Goal: Answer question/provide support

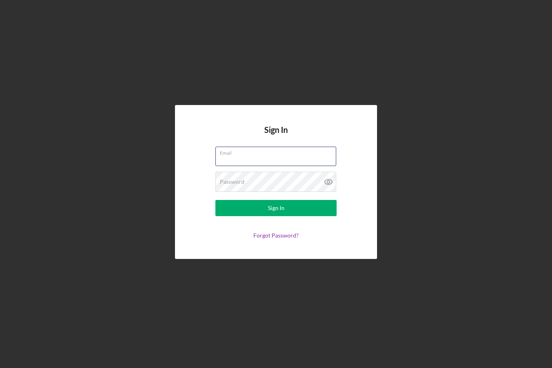
type input "nathaniel.novak@carolinarefugee.org"
click at [276, 216] on button "Sign In" at bounding box center [275, 208] width 121 height 16
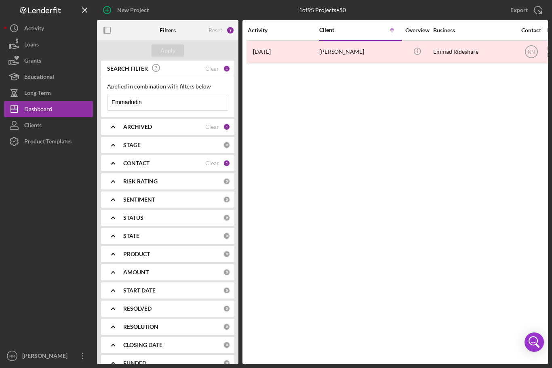
click at [200, 100] on input "Emmadudin" at bounding box center [167, 102] width 120 height 16
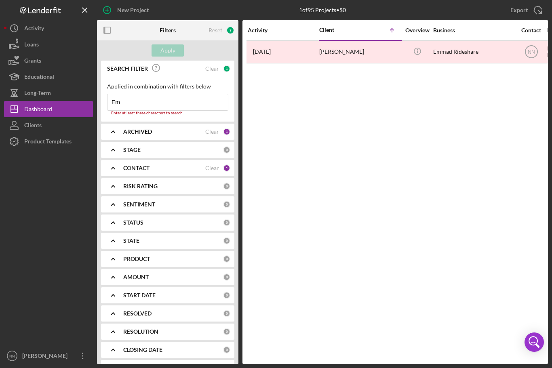
type input "E"
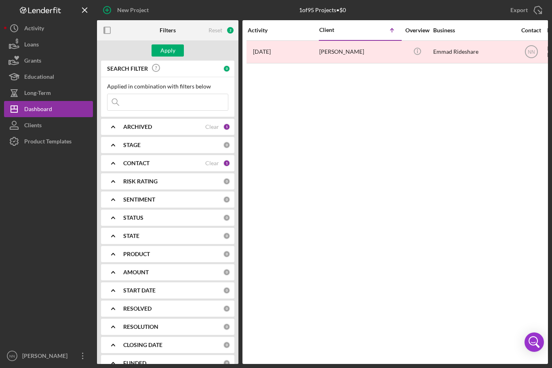
click at [40, 16] on div "Logo-Reversed Created with Sketch. Icon/Menu Close" at bounding box center [48, 10] width 89 height 20
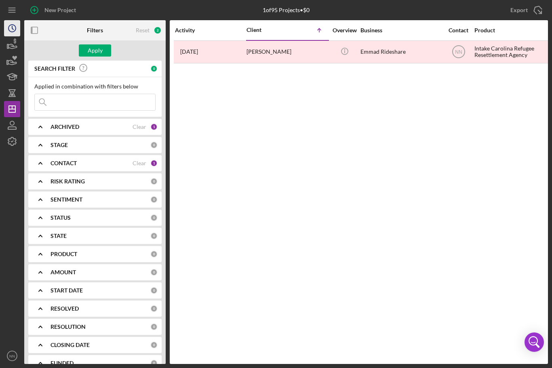
click at [6, 27] on icon "Icon/History" at bounding box center [12, 28] width 20 height 20
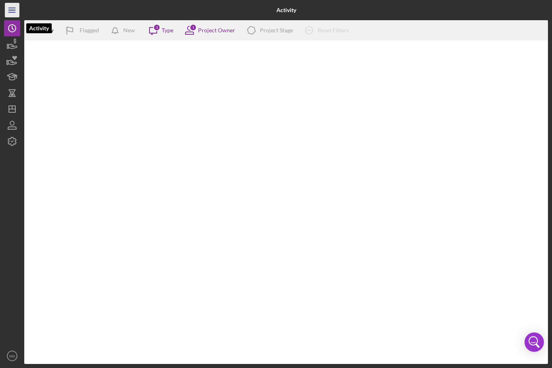
click at [9, 11] on icon "Icon/Menu" at bounding box center [12, 10] width 18 height 18
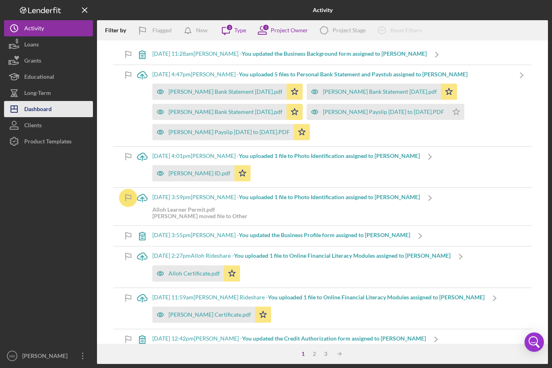
click at [23, 113] on icon "Icon/Dashboard" at bounding box center [14, 109] width 20 height 20
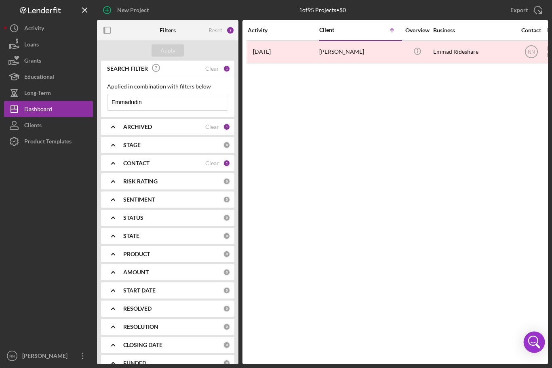
click at [536, 344] on icon "Open Intercom Messenger" at bounding box center [536, 345] width 10 height 6
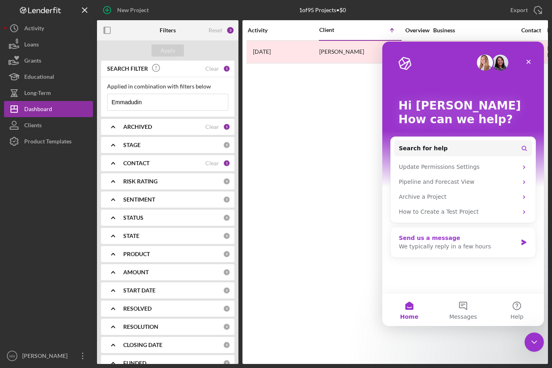
click at [492, 244] on div "We typically reply in a few hours" at bounding box center [458, 246] width 118 height 8
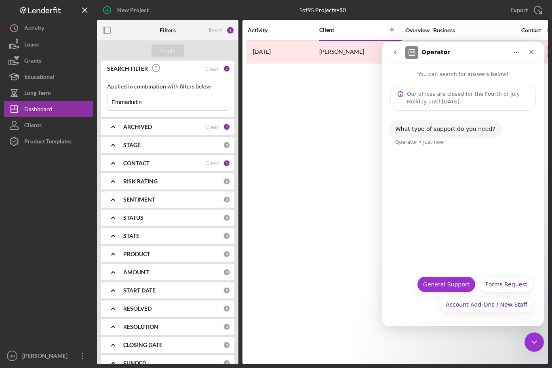
click at [451, 287] on button "General Support" at bounding box center [446, 284] width 59 height 16
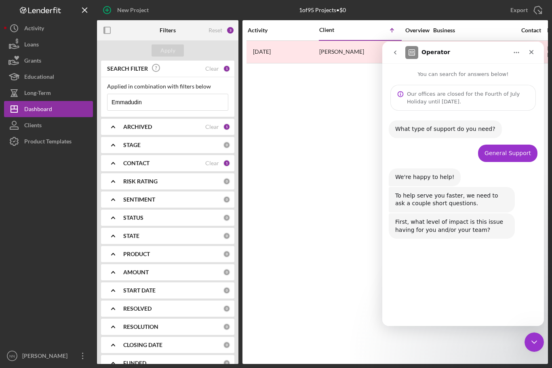
click at [446, 303] on button "Minimal" at bounding box center [441, 304] width 34 height 16
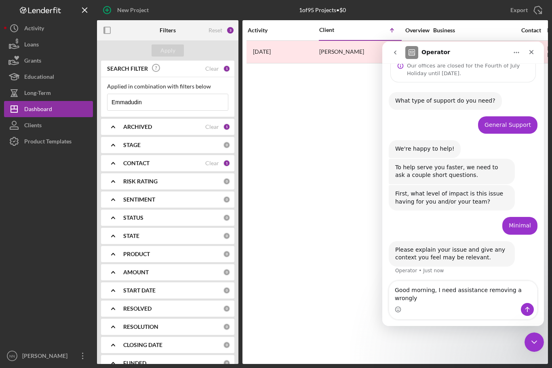
scroll to position [28, 0]
type textarea "Good morning, I need assistance removing a wrongly updated document from lender…"
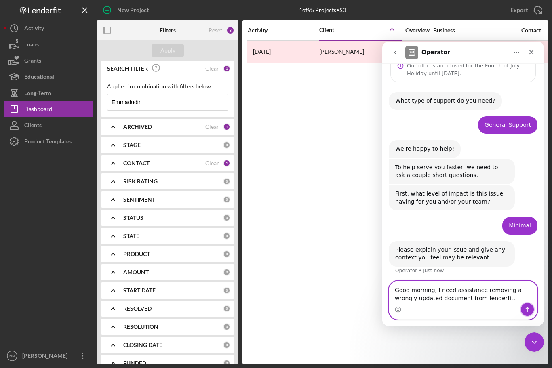
click at [525, 312] on icon "Send a message…" at bounding box center [527, 309] width 6 height 6
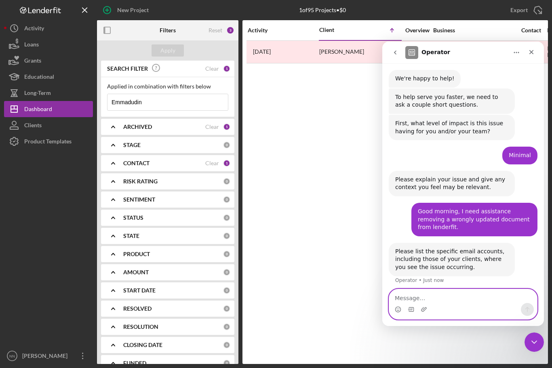
scroll to position [99, 0]
paste textarea "mailto:mahdian2015@gmail.com"
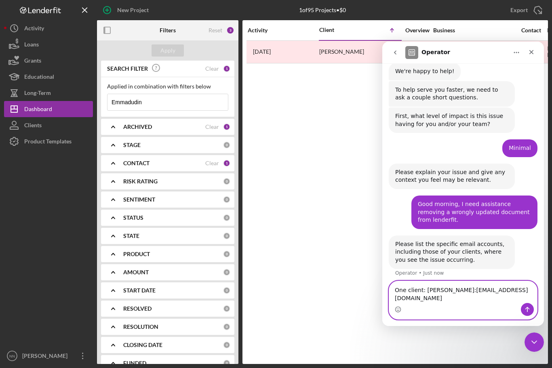
scroll to position [107, 0]
click at [407, 301] on textarea "One client: Ali Reza Mahdian mailto:mahdian2015@gmail.com" at bounding box center [463, 292] width 148 height 22
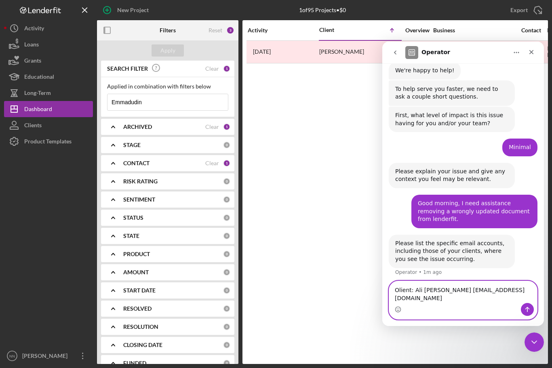
scroll to position [99, 0]
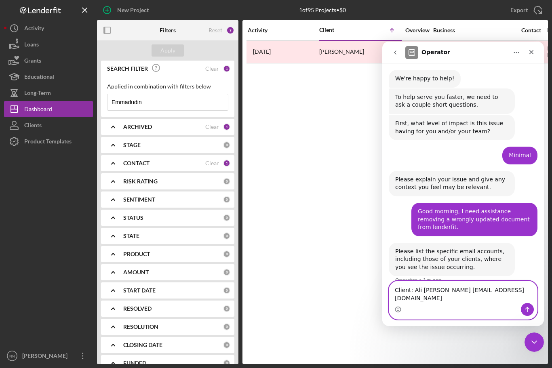
type textarea "Client: Ali Reza Mahdian mahdian2015@gmail.com"
click at [526, 310] on icon "Send a message…" at bounding box center [527, 309] width 6 height 6
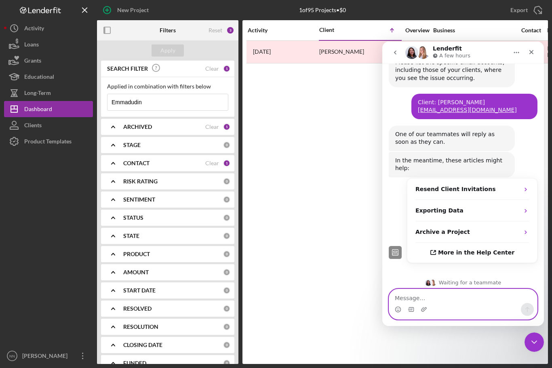
scroll to position [287, 0]
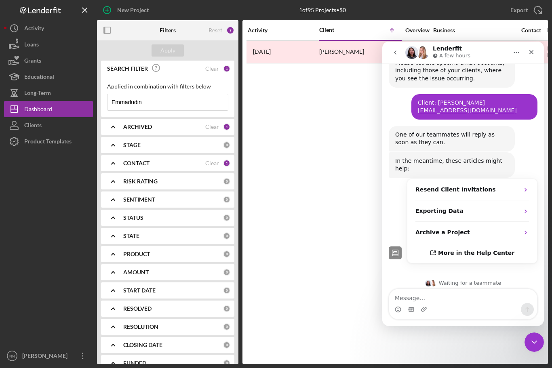
click at [192, 97] on input "Emmadudin" at bounding box center [167, 102] width 120 height 16
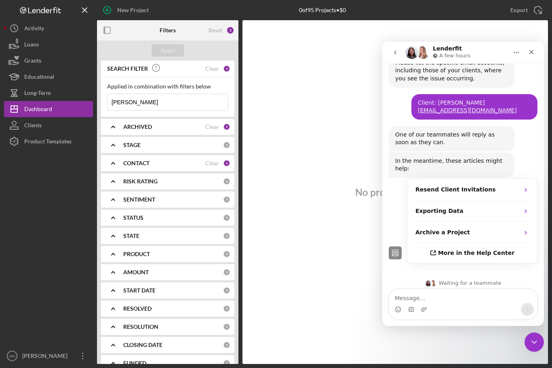
type input "Borjas"
click at [219, 24] on div "Reset 3" at bounding box center [222, 30] width 26 height 20
click at [38, 126] on div "Clients" at bounding box center [32, 126] width 17 height 18
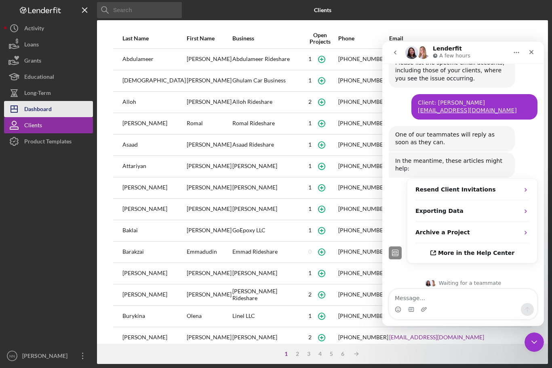
click at [40, 108] on div "Dashboard" at bounding box center [37, 110] width 27 height 18
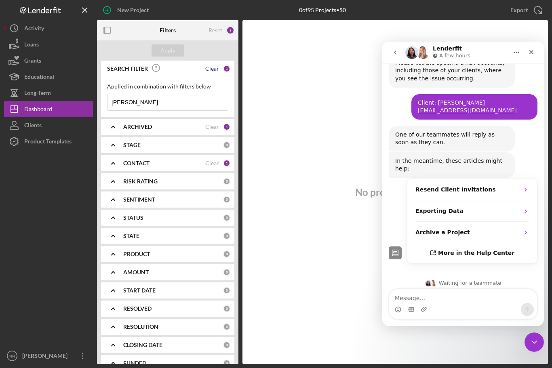
click at [213, 67] on div "Clear" at bounding box center [212, 68] width 14 height 6
click at [145, 99] on input at bounding box center [167, 102] width 120 height 16
type input "Borjas"
click at [22, 25] on icon "Icon/History" at bounding box center [14, 28] width 20 height 20
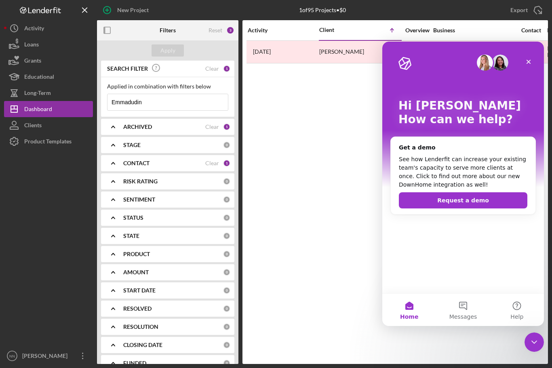
click at [196, 109] on input "Emmadudin" at bounding box center [167, 102] width 120 height 16
type input "E"
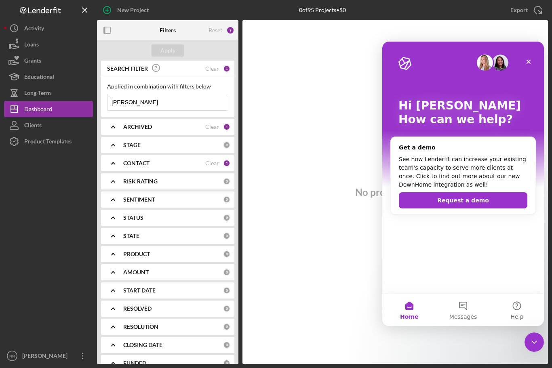
type input "[PERSON_NAME]"
click at [36, 119] on div "Clients" at bounding box center [32, 126] width 17 height 18
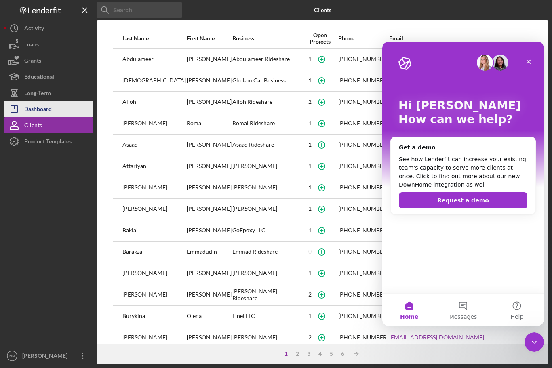
click at [26, 105] on div "Dashboard" at bounding box center [37, 110] width 27 height 18
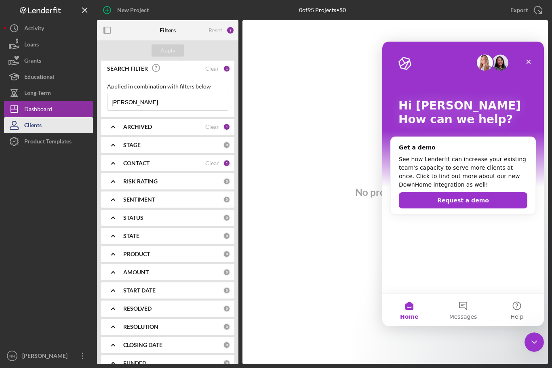
click at [27, 127] on div "Clients" at bounding box center [32, 126] width 17 height 18
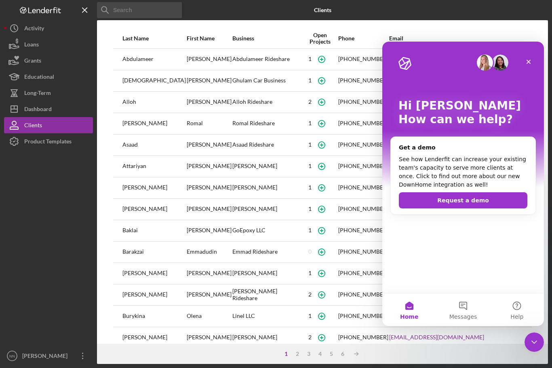
click at [129, 13] on input at bounding box center [139, 10] width 85 height 16
type input "Ali"
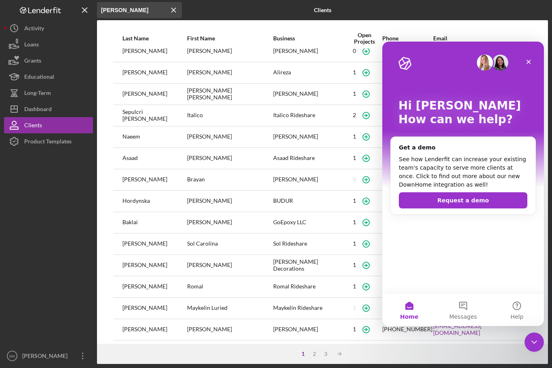
scroll to position [8, 0]
click at [529, 59] on icon "Close" at bounding box center [528, 62] width 6 height 6
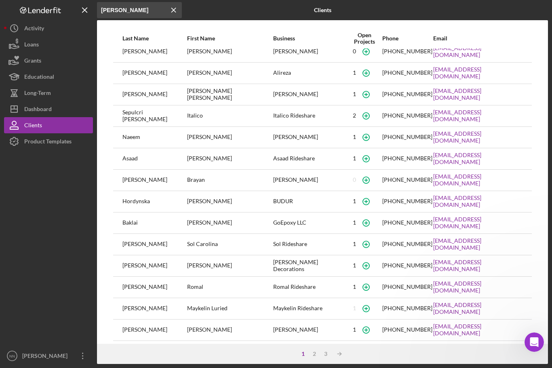
scroll to position [0, 0]
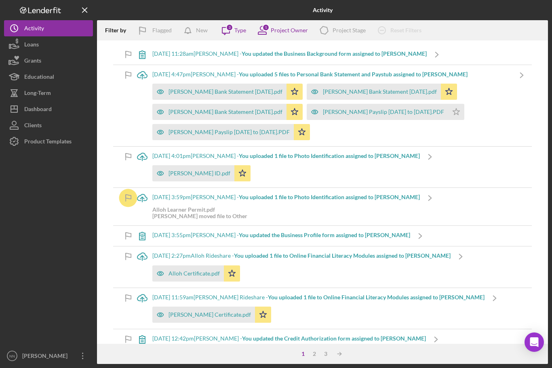
click at [285, 55] on b "You updated the Business Background form assigned to [PERSON_NAME]" at bounding box center [334, 53] width 185 height 7
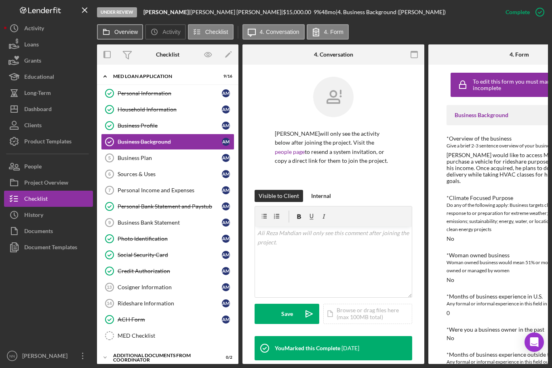
click at [120, 31] on label "Overview" at bounding box center [125, 32] width 23 height 6
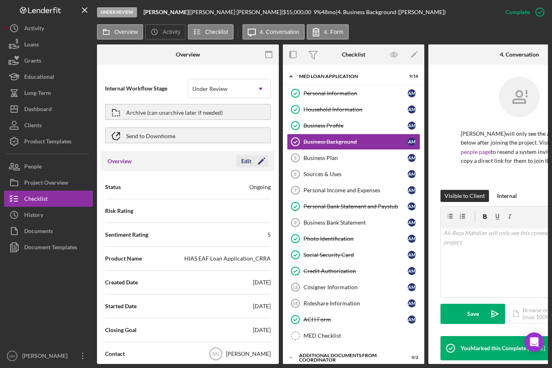
click at [265, 162] on icon "Icon/Edit" at bounding box center [261, 161] width 20 height 20
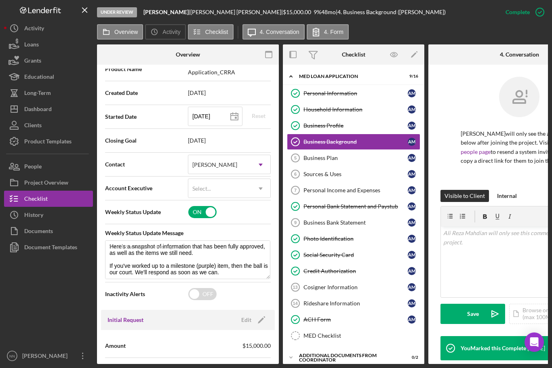
scroll to position [10, 0]
click at [202, 215] on input "checkbox" at bounding box center [202, 212] width 28 height 12
checkbox input "false"
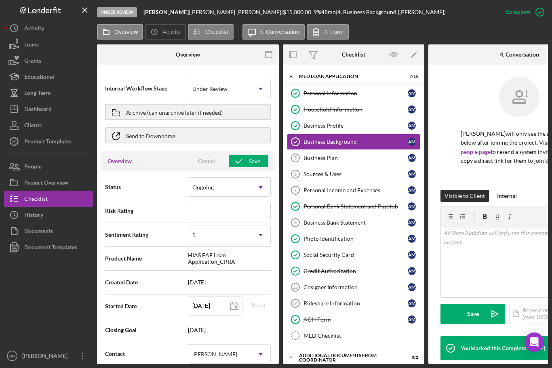
scroll to position [0, 0]
click at [392, 156] on div "Business Plan" at bounding box center [356, 158] width 104 height 6
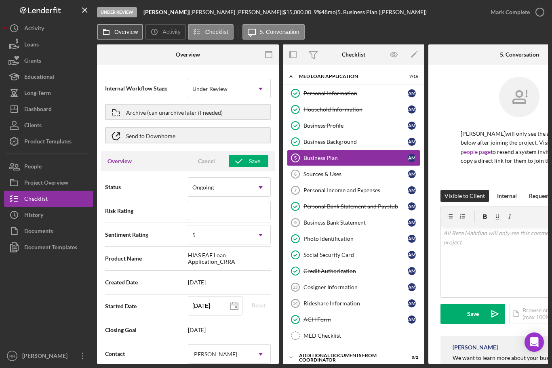
click at [118, 25] on button "Overview" at bounding box center [120, 31] width 46 height 15
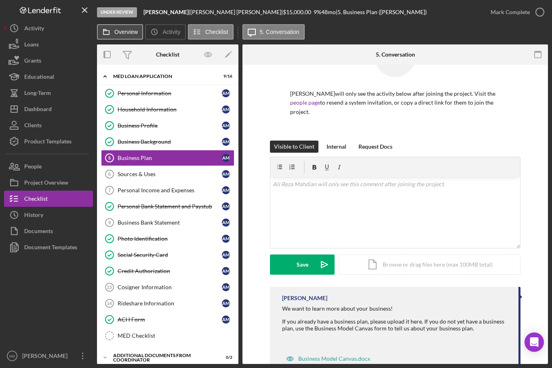
scroll to position [40, 0]
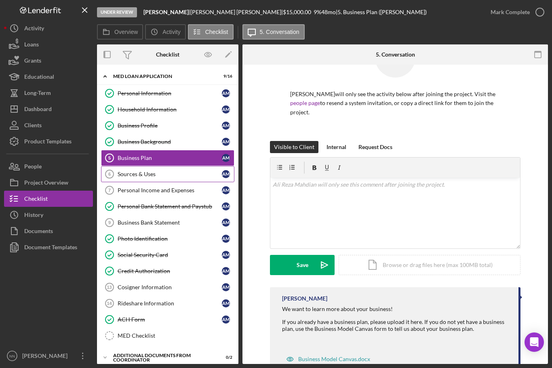
click at [133, 177] on link "Sources & Uses 6 Sources & Uses A M" at bounding box center [167, 174] width 133 height 16
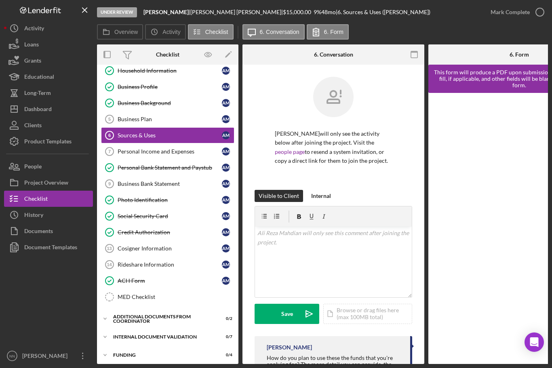
scroll to position [36, 0]
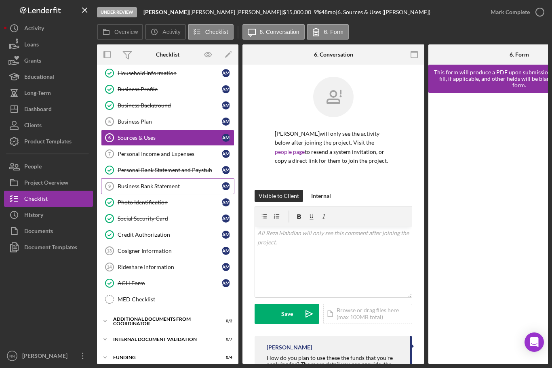
click at [185, 190] on link "Business Bank Statement 9 Business Bank Statement A M" at bounding box center [167, 186] width 133 height 16
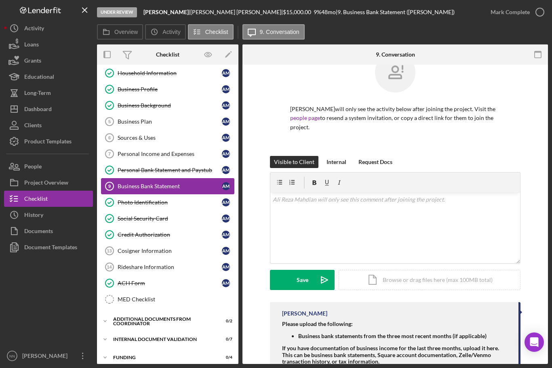
scroll to position [24, 0]
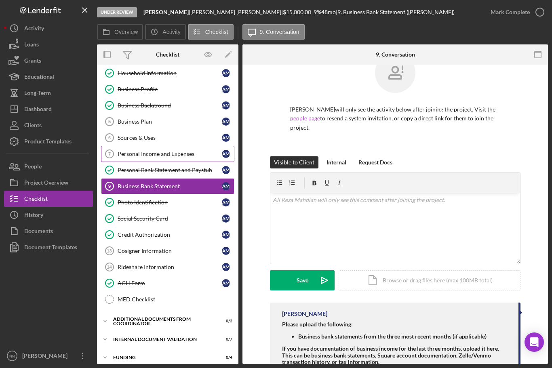
click at [197, 154] on div "Personal Income and Expenses" at bounding box center [170, 154] width 104 height 6
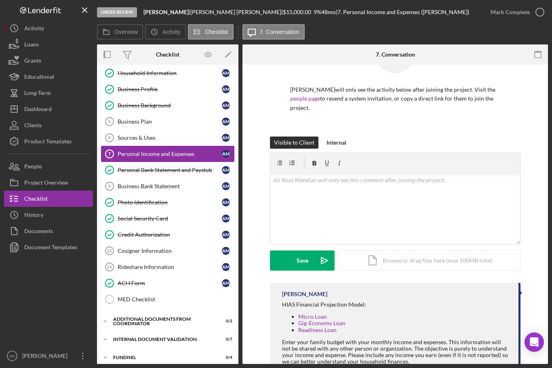
scroll to position [44, 0]
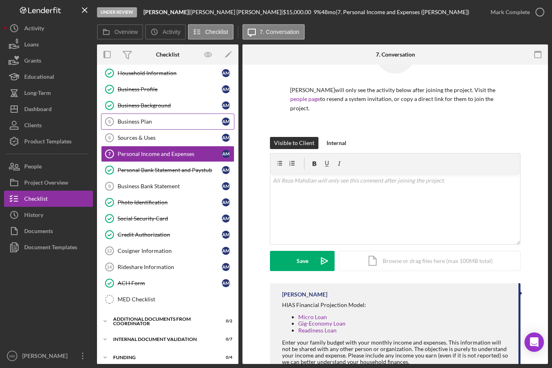
click at [209, 117] on link "Business Plan 5 Business Plan A M" at bounding box center [167, 122] width 133 height 16
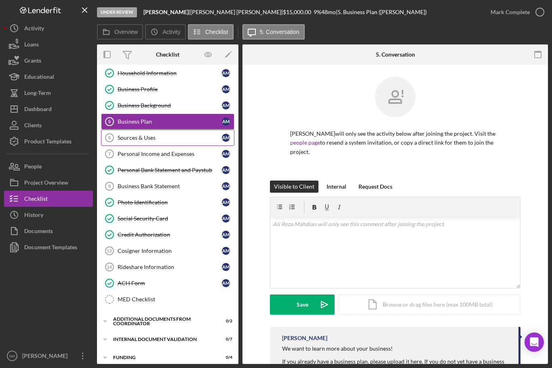
click at [186, 139] on div "Sources & Uses" at bounding box center [170, 138] width 104 height 6
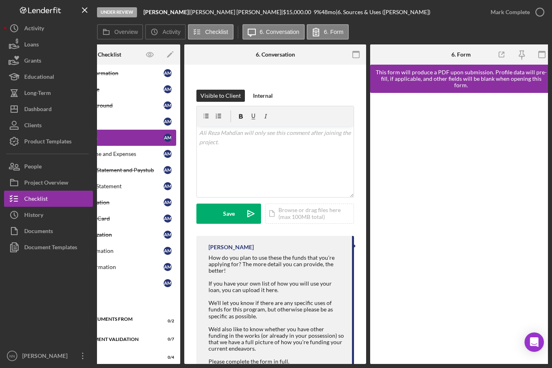
scroll to position [99, 0]
